Goal: Task Accomplishment & Management: Manage account settings

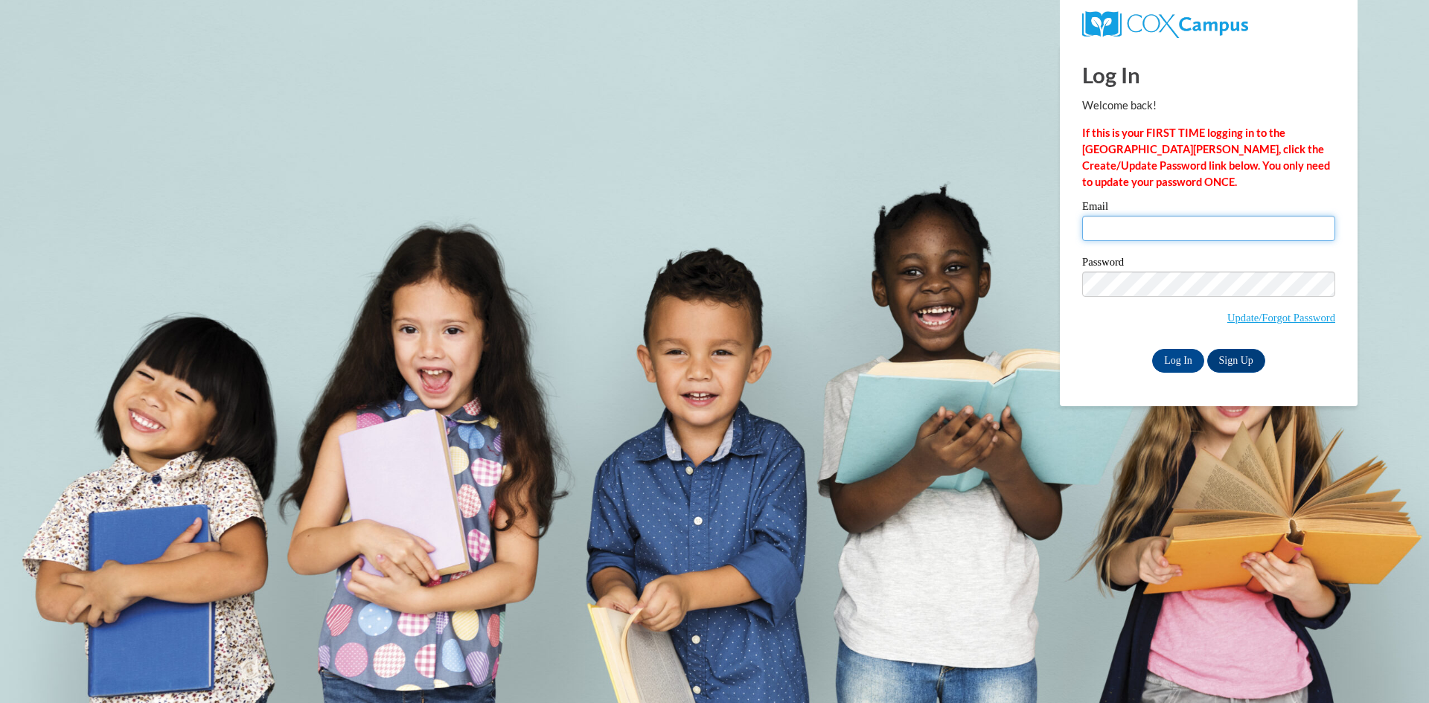
click at [1164, 221] on input "Email" at bounding box center [1208, 228] width 253 height 25
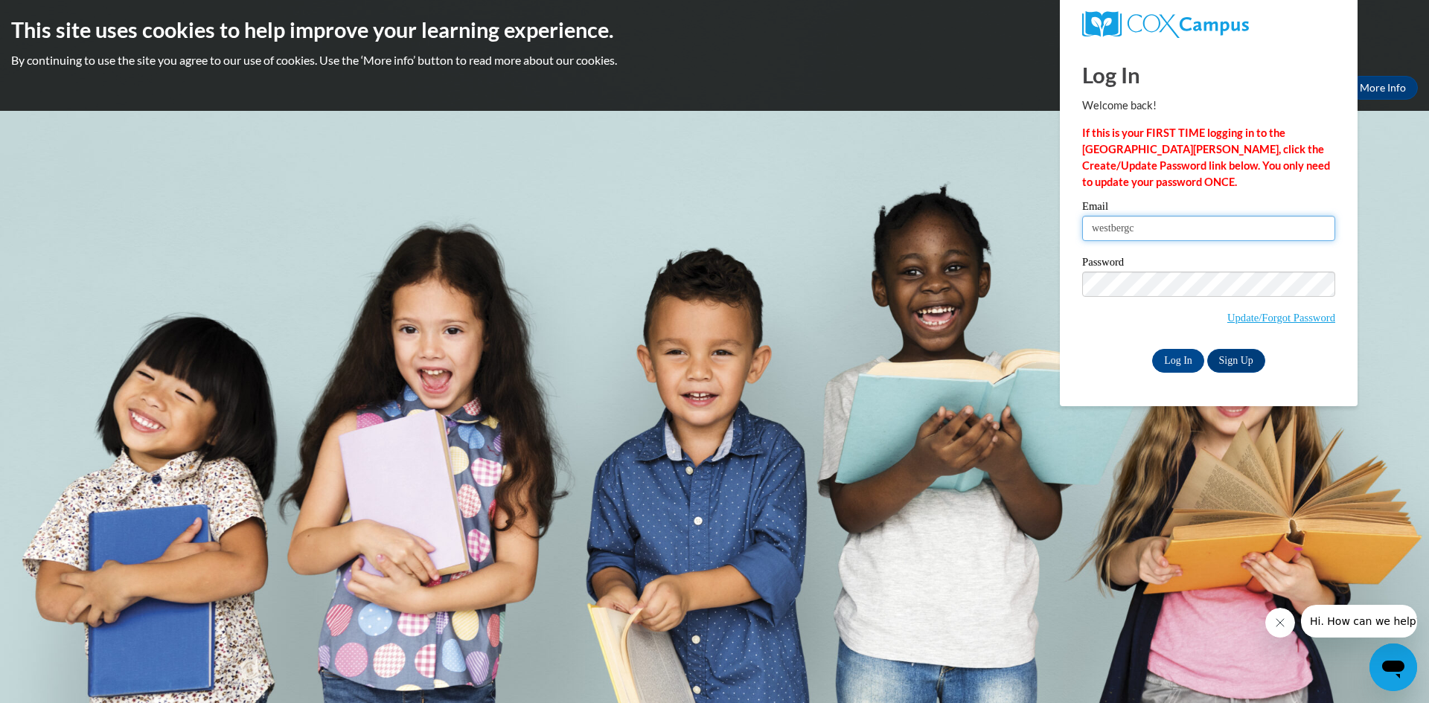
click at [1254, 221] on input "westbergc" at bounding box center [1208, 228] width 253 height 25
type input "[EMAIL_ADDRESS][DOMAIN_NAME]"
click at [1198, 363] on input "Log In" at bounding box center [1178, 361] width 52 height 24
